Goal: Information Seeking & Learning: Find specific fact

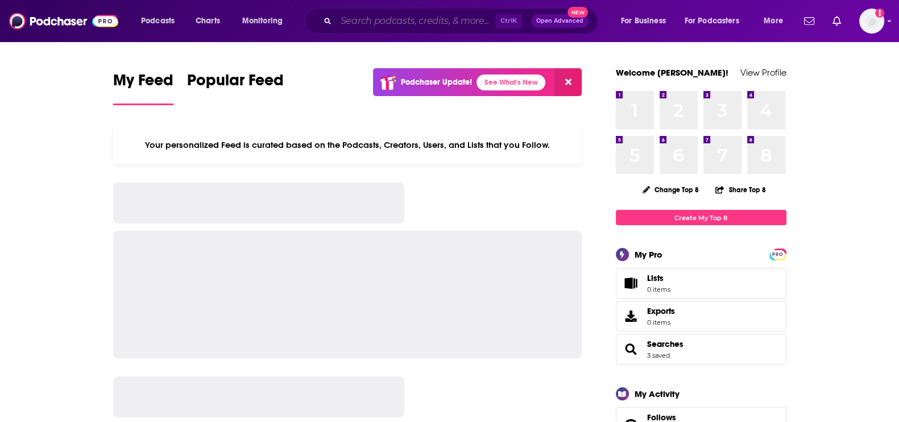
click at [384, 12] on input "Search podcasts, credits, & more..." at bounding box center [415, 21] width 159 height 18
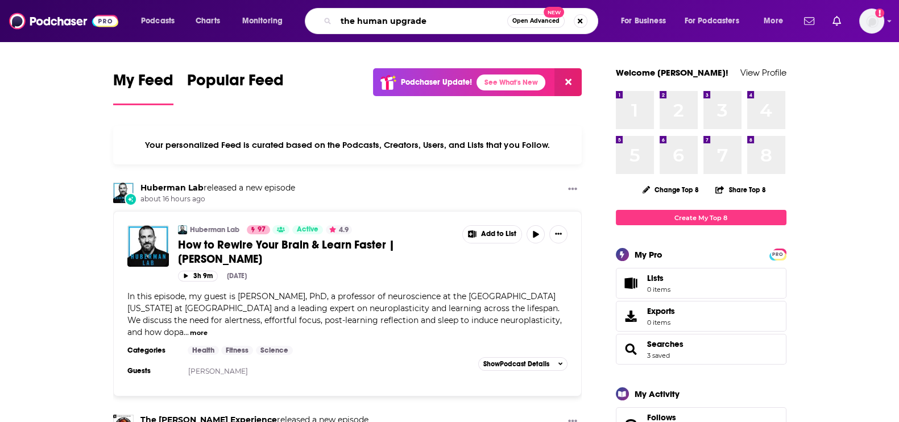
type input "the human upgrade"
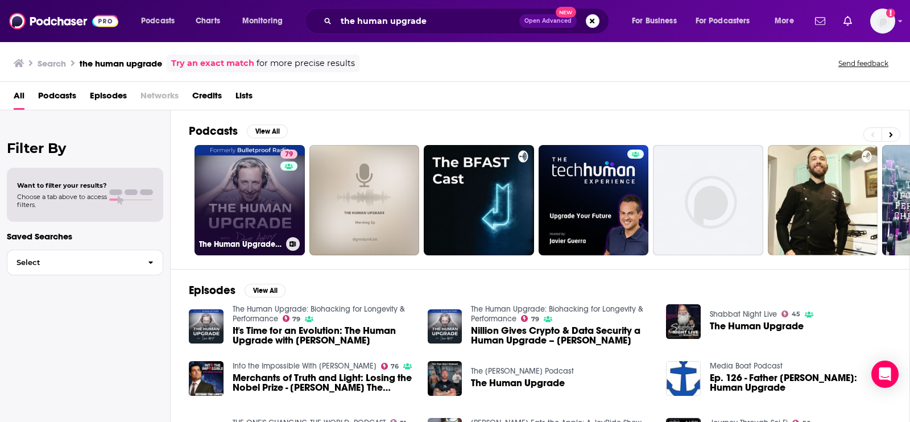
click at [239, 239] on h3 "The Human Upgrade: Biohacking for Longevity & Performance" at bounding box center [240, 244] width 82 height 10
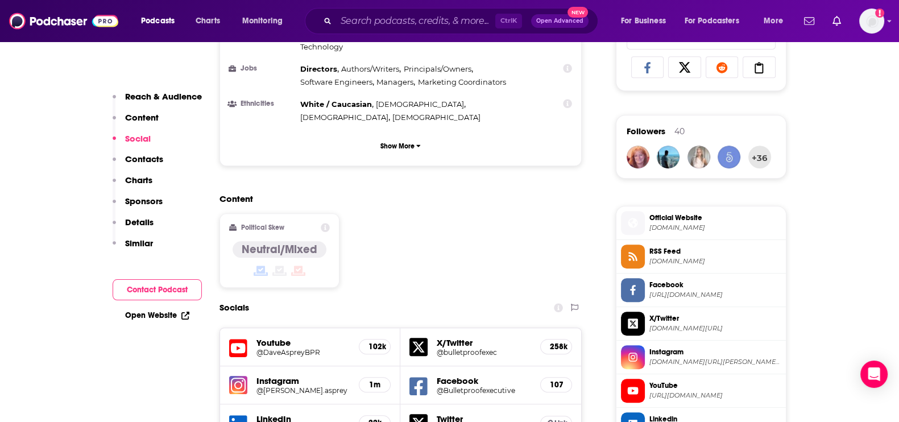
scroll to position [782, 0]
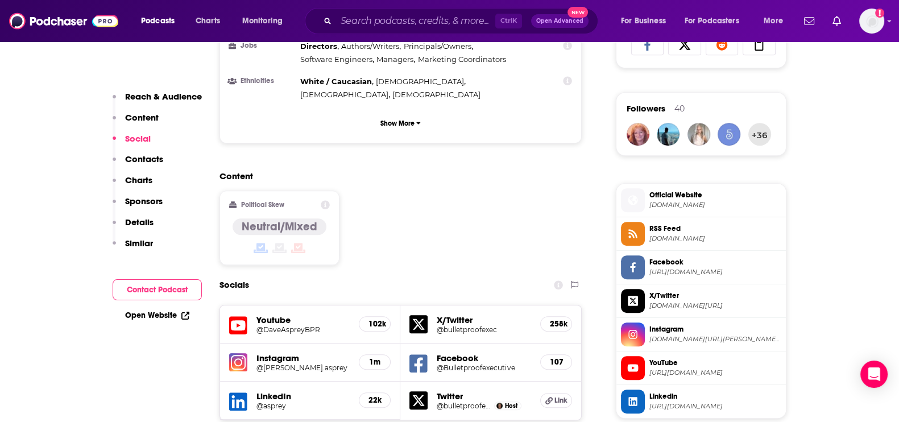
click at [670, 326] on span "Instagram" at bounding box center [715, 329] width 132 height 10
click at [426, 21] on input "Search podcasts, credits, & more..." at bounding box center [415, 21] width 159 height 18
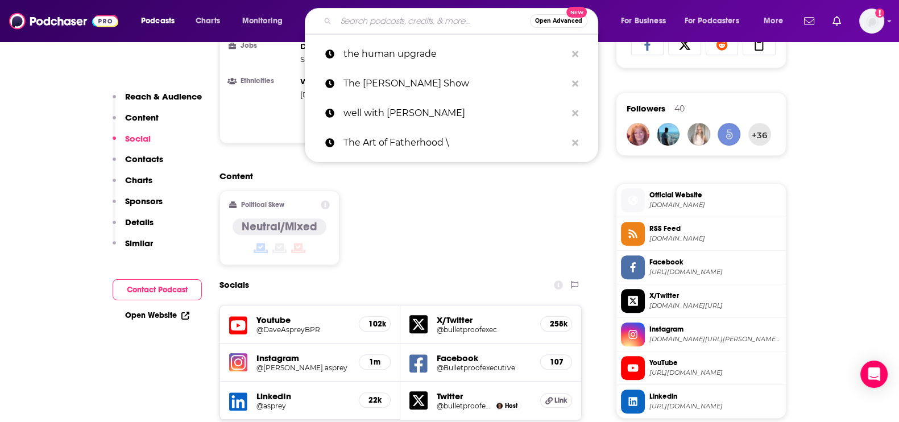
paste input "The Dr. [PERSON_NAME] Show"
type input "The Dr. [PERSON_NAME] Show"
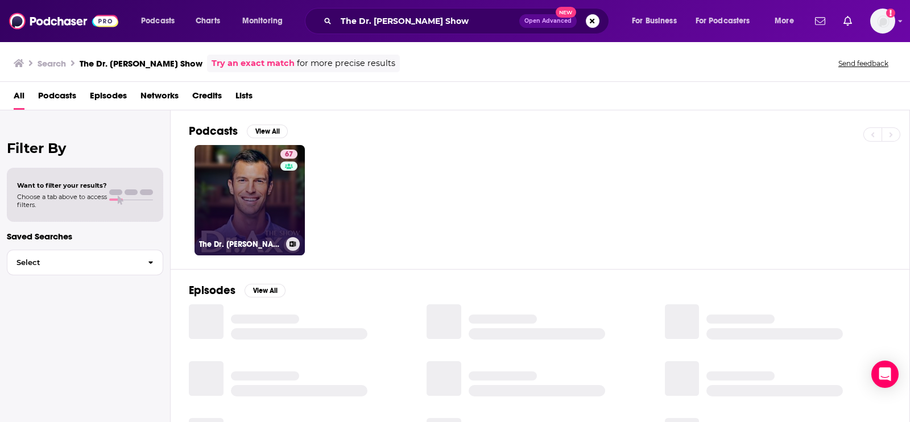
click at [241, 189] on link "67 The Dr. [PERSON_NAME] Show" at bounding box center [249, 200] width 110 height 110
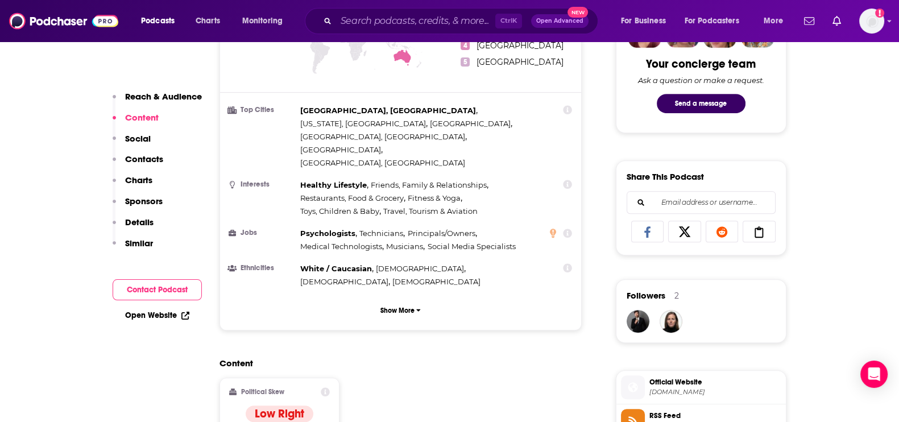
scroll to position [782, 0]
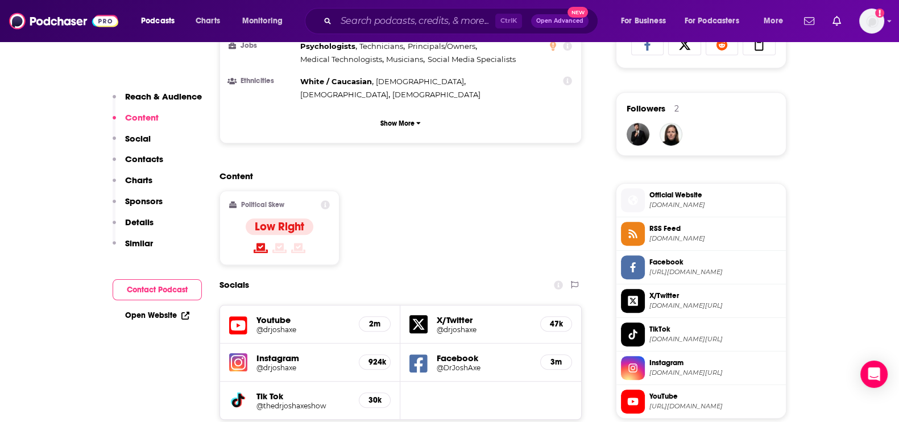
click at [672, 373] on span "[DOMAIN_NAME][URL]" at bounding box center [715, 372] width 132 height 9
click at [372, 24] on input "Search podcasts, credits, & more..." at bounding box center [415, 21] width 159 height 18
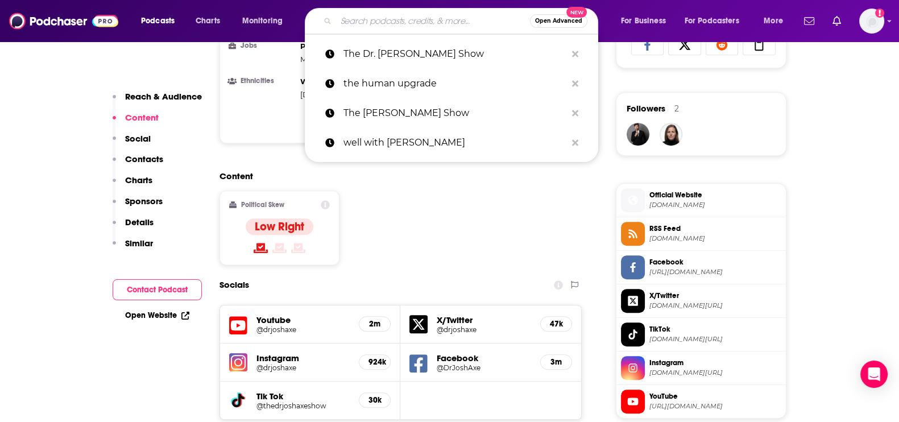
paste input "Commune with [PERSON_NAME]"
type input "Commune with [PERSON_NAME]"
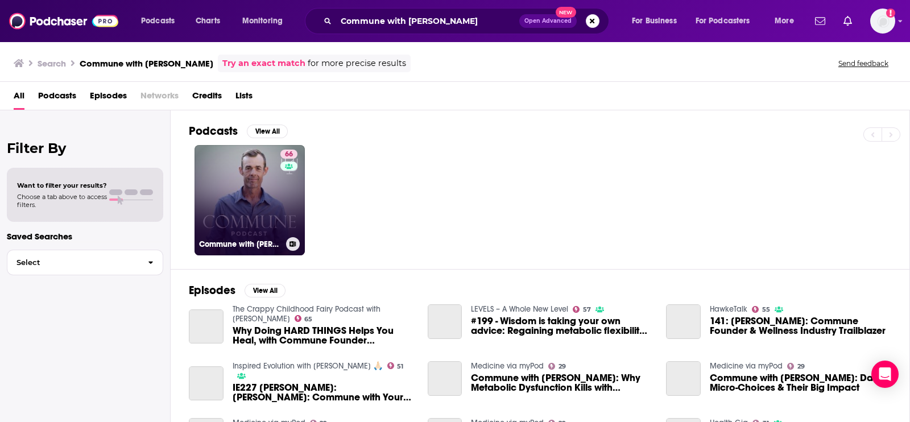
click at [247, 196] on link "66 Commune with [PERSON_NAME]" at bounding box center [249, 200] width 110 height 110
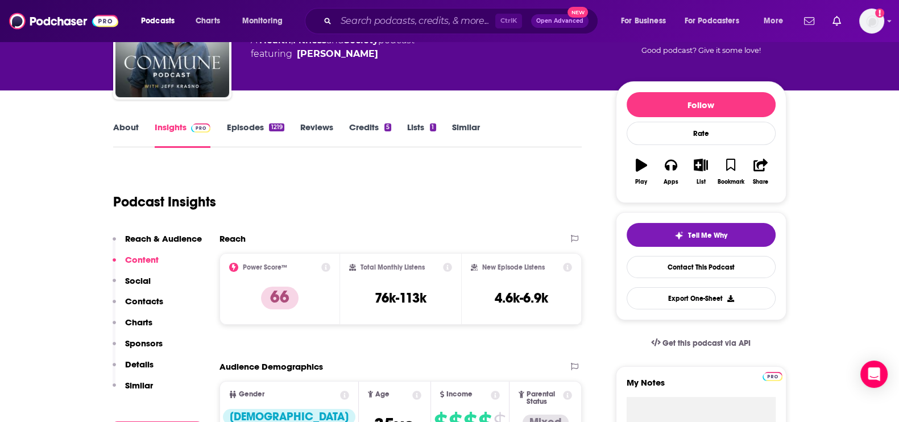
scroll to position [70, 0]
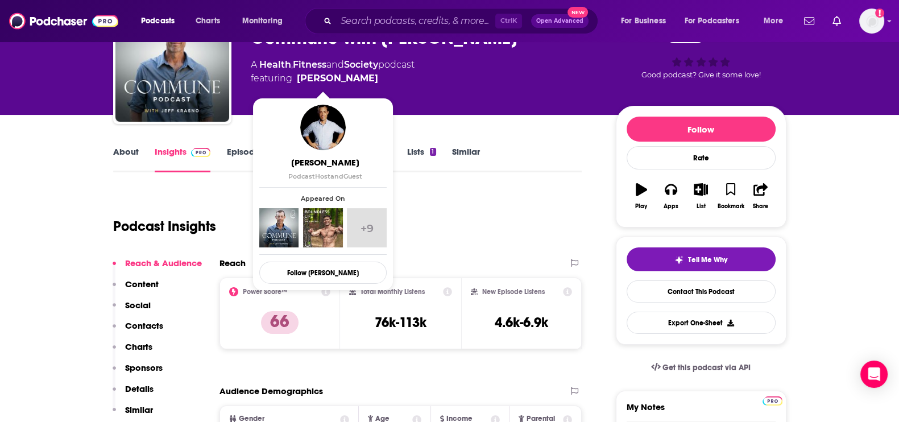
drag, startPoint x: 358, startPoint y: 79, endPoint x: 348, endPoint y: 77, distance: 10.4
click at [348, 77] on span "featuring [PERSON_NAME]" at bounding box center [333, 79] width 164 height 14
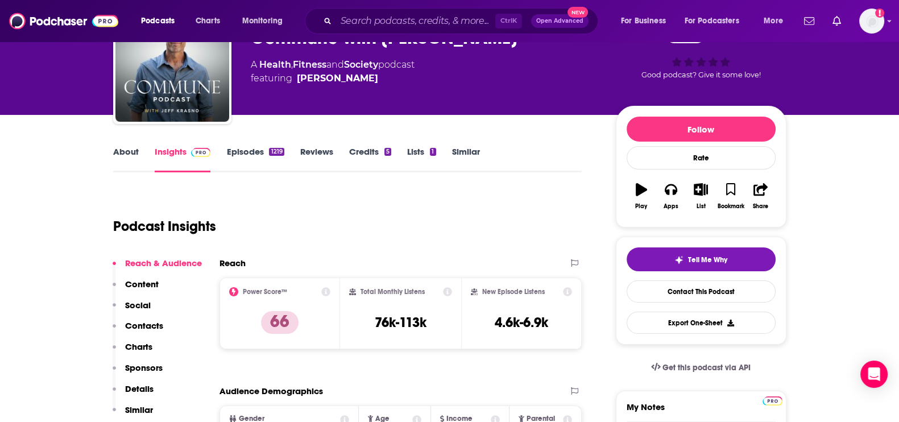
copy span "[PERSON_NAME]"
